Goal: Navigation & Orientation: Find specific page/section

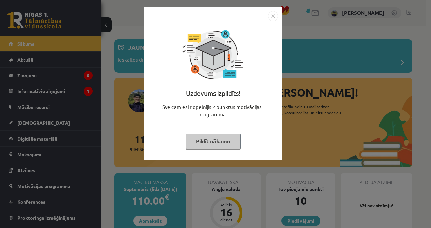
click at [223, 143] on button "Pildīt nākamo" at bounding box center [213, 141] width 55 height 15
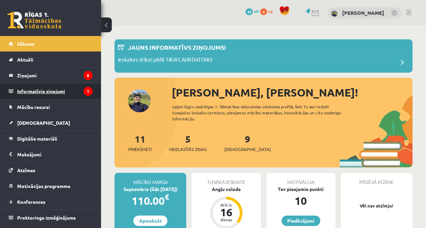
click at [68, 90] on legend "Informatīvie ziņojumi 1" at bounding box center [54, 90] width 75 height 15
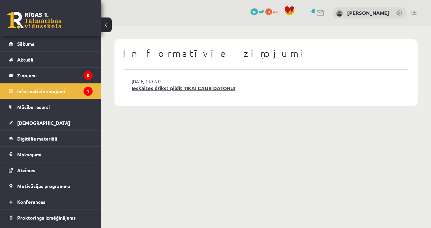
click at [206, 91] on link "Ieskaites drīkst pildīt TIKAI CAUR DATORU!" at bounding box center [266, 89] width 269 height 8
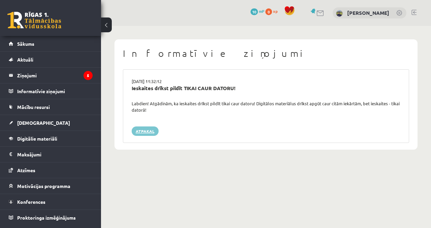
click at [149, 129] on link "Atpakaļ" at bounding box center [145, 131] width 27 height 9
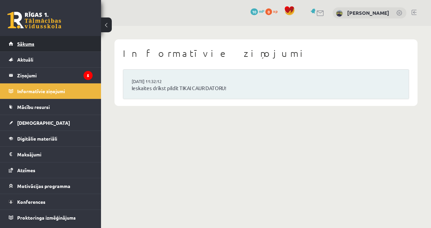
click at [31, 46] on span "Sākums" at bounding box center [25, 44] width 17 height 6
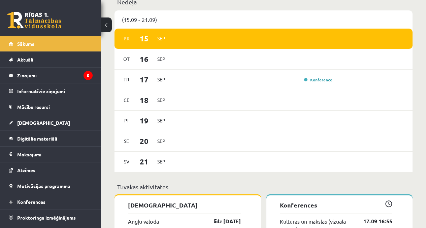
scroll to position [434, 0]
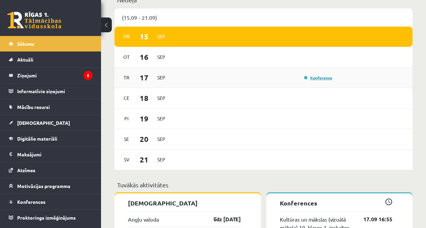
click at [321, 80] on link "Konference" at bounding box center [318, 77] width 28 height 5
